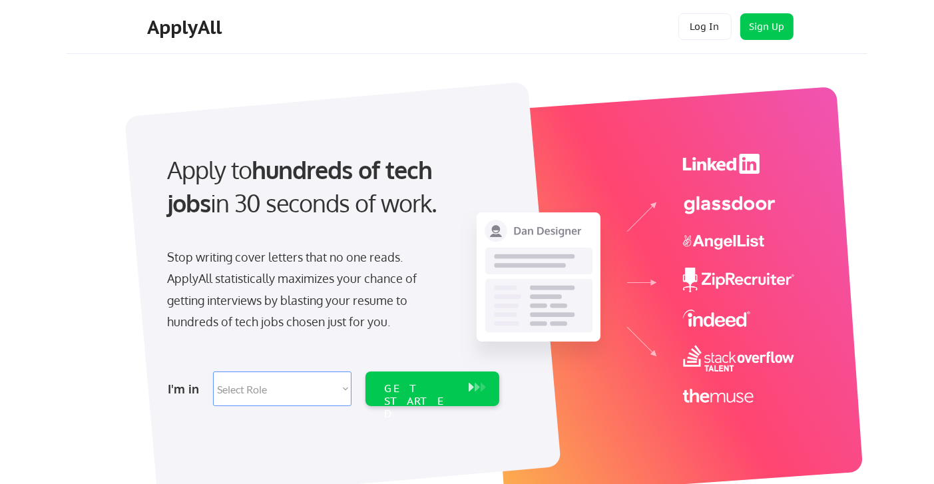
click at [346, 387] on select "Select Role Software Engineering Product Management Customer Success Sales UI/U…" at bounding box center [282, 388] width 138 height 35
select select ""sales0""
click at [213, 371] on select "Select Role Software Engineering Product Management Customer Success Sales UI/U…" at bounding box center [282, 388] width 138 height 35
select select ""sales0""
click at [434, 393] on div "GET STARTED" at bounding box center [419, 401] width 71 height 39
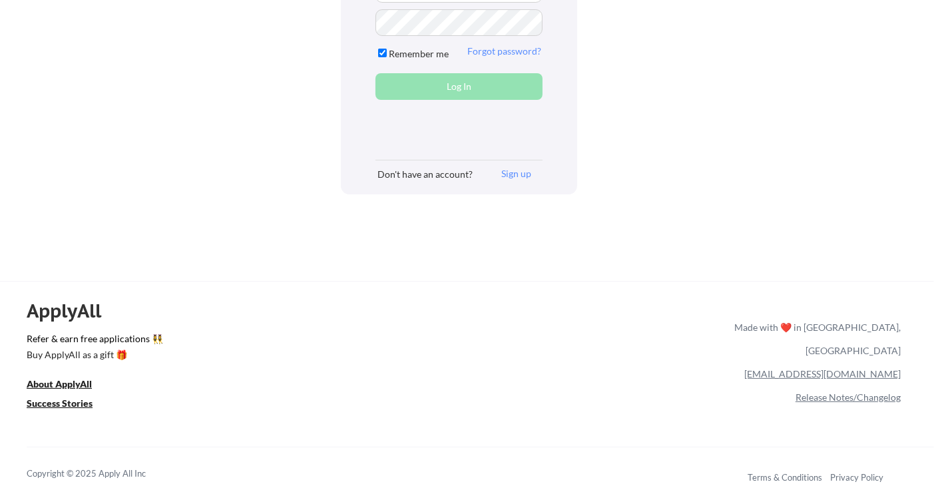
scroll to position [161, 0]
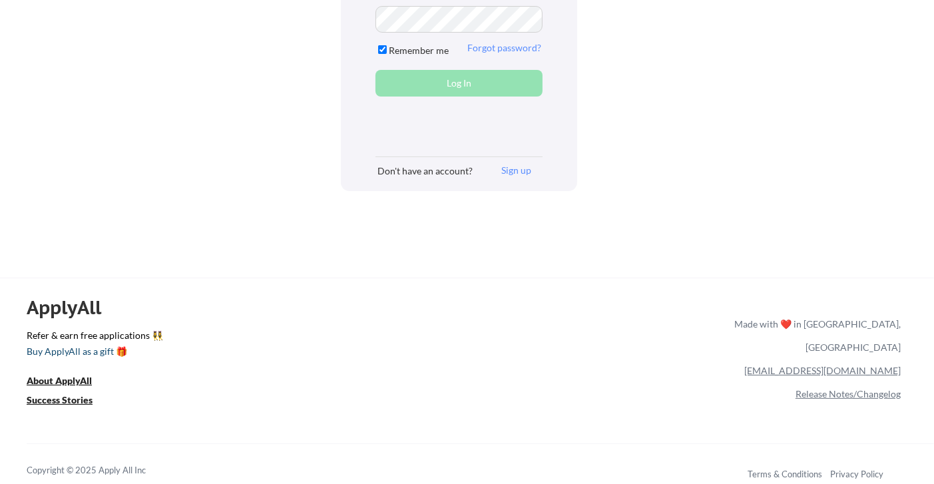
click at [56, 350] on div "Buy ApplyAll as a gift 🎁" at bounding box center [93, 351] width 133 height 9
